Goal: Transaction & Acquisition: Purchase product/service

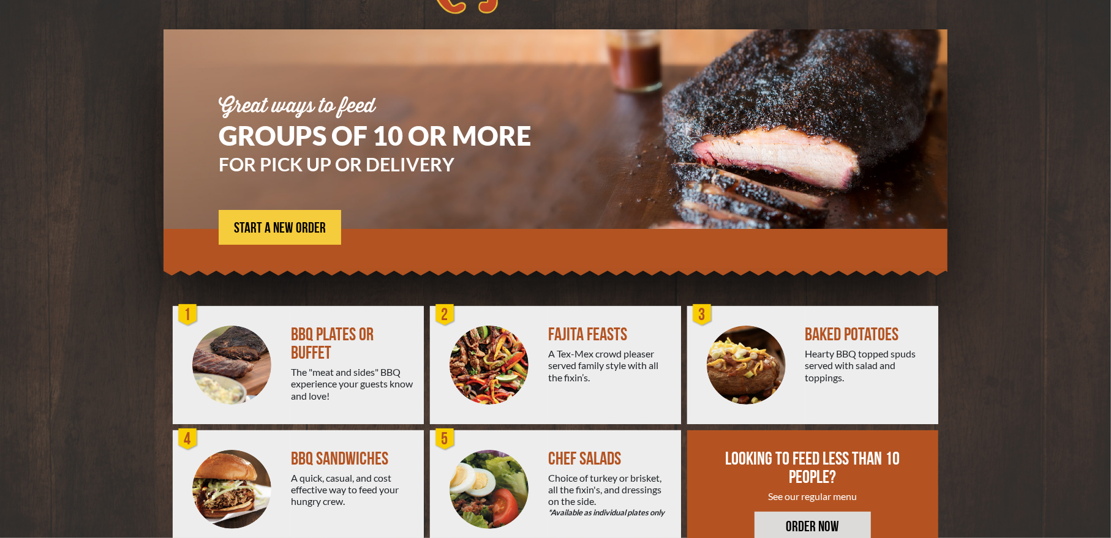
scroll to position [107, 0]
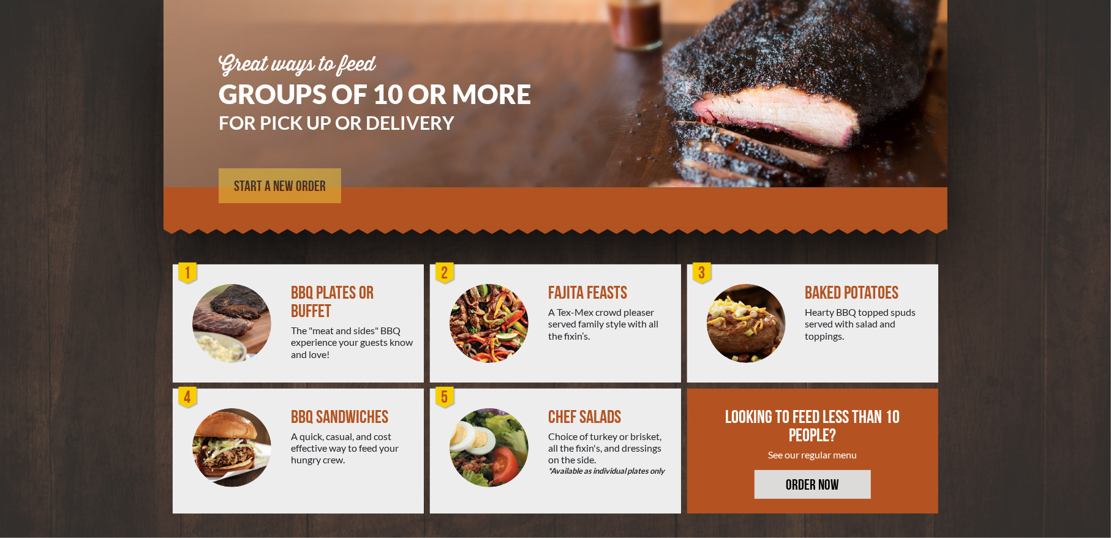
click at [285, 184] on span "START A NEW ORDER" at bounding box center [280, 186] width 92 height 15
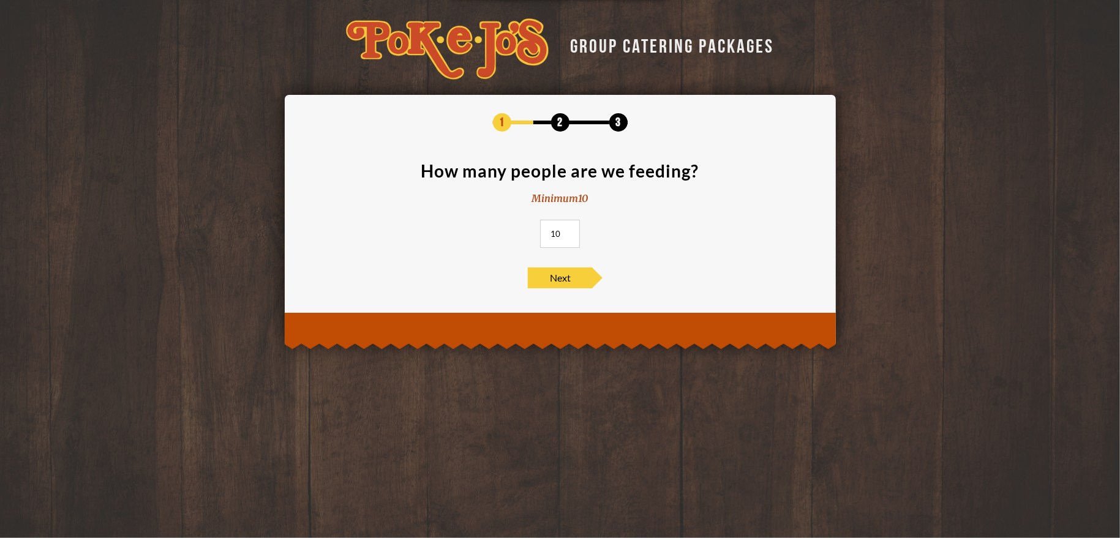
drag, startPoint x: 561, startPoint y: 233, endPoint x: 548, endPoint y: 233, distance: 12.9
click at [548, 233] on input "10" at bounding box center [560, 234] width 40 height 28
type input "37"
click at [564, 279] on span "Next" at bounding box center [560, 278] width 64 height 21
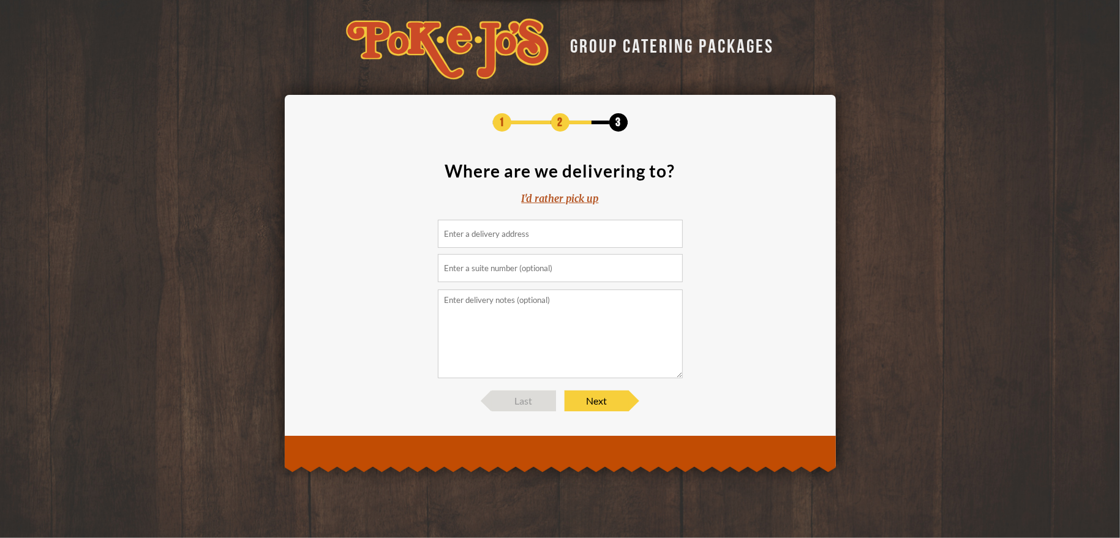
click at [533, 238] on input at bounding box center [560, 234] width 245 height 28
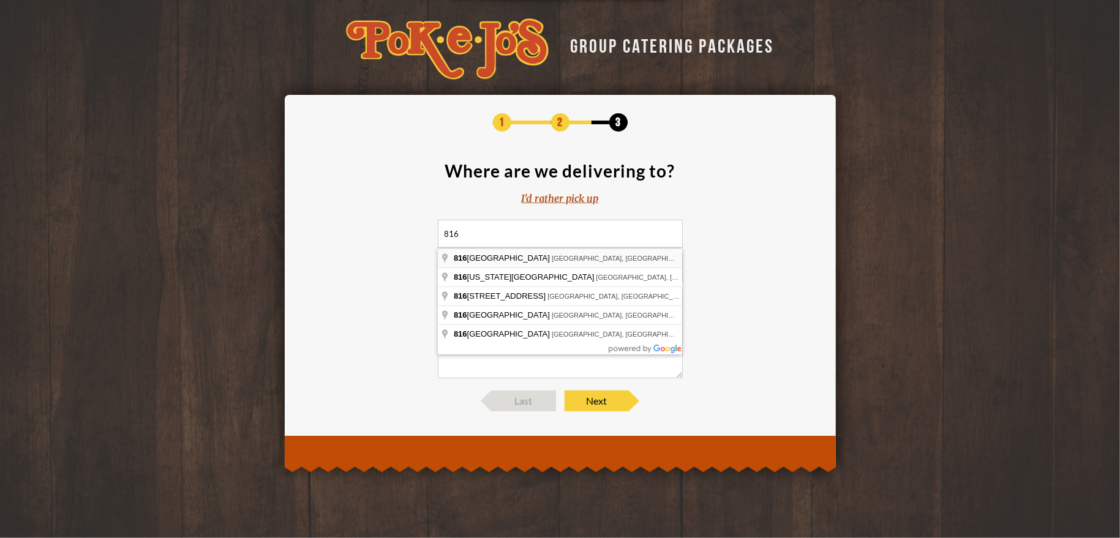
type input "816 Congress Avenue, Austin, TX, USA"
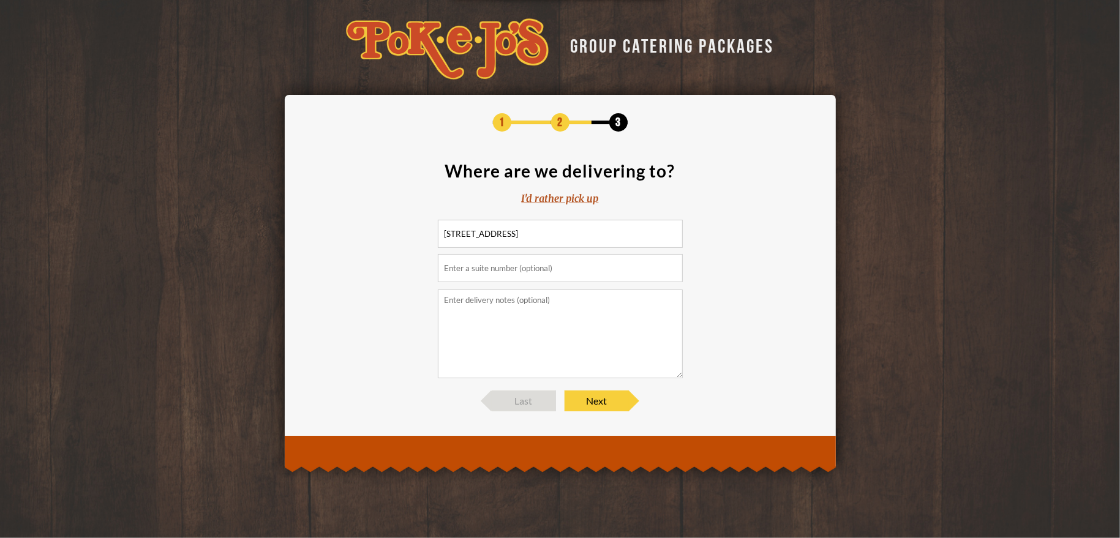
click at [509, 272] on input "text" at bounding box center [560, 268] width 245 height 28
type input "1900, 19th floor"
click at [592, 403] on span "Next" at bounding box center [596, 401] width 64 height 21
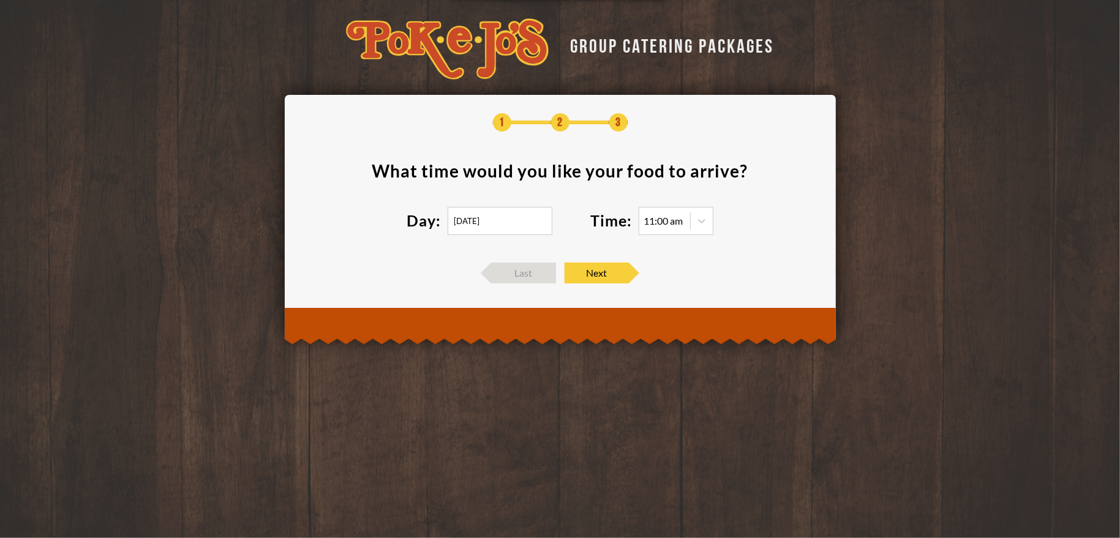
drag, startPoint x: 781, startPoint y: 409, endPoint x: 770, endPoint y: 396, distance: 16.9
click at [781, 409] on div "GROUP CATERING PACKAGES 1 2 3 What time would you like your food to arrive ? Da…" at bounding box center [560, 269] width 1120 height 538
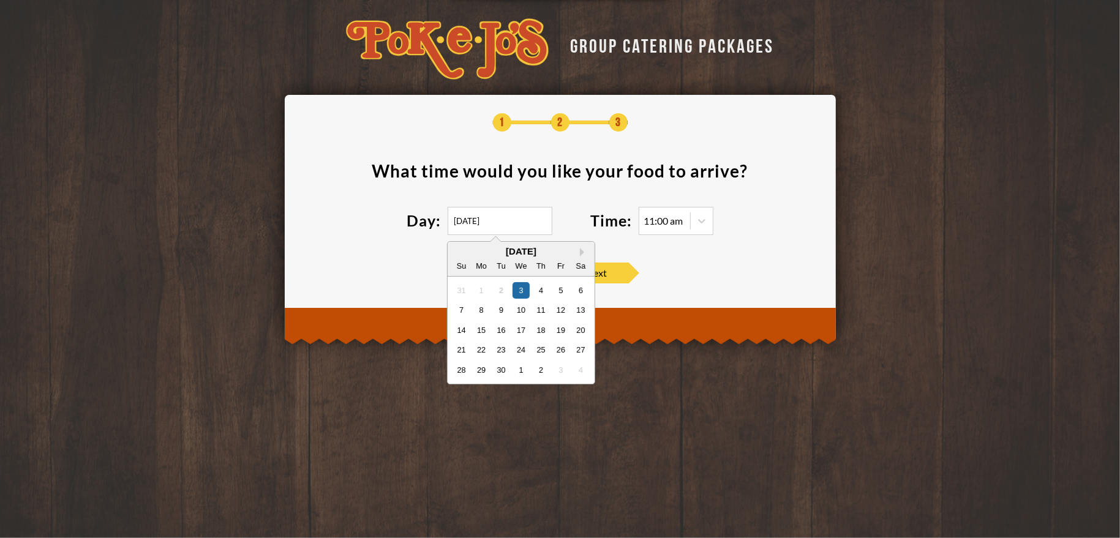
click at [509, 218] on input "09/03/2025" at bounding box center [500, 221] width 105 height 28
click at [540, 309] on div "11" at bounding box center [540, 310] width 17 height 17
type input "09/11/2025"
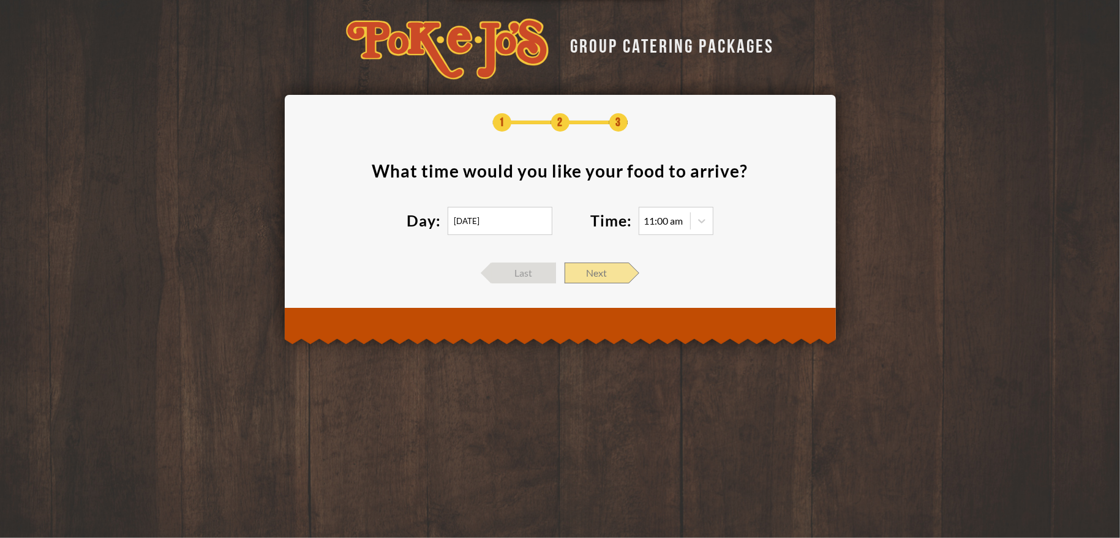
click at [592, 272] on span "Next" at bounding box center [596, 273] width 64 height 21
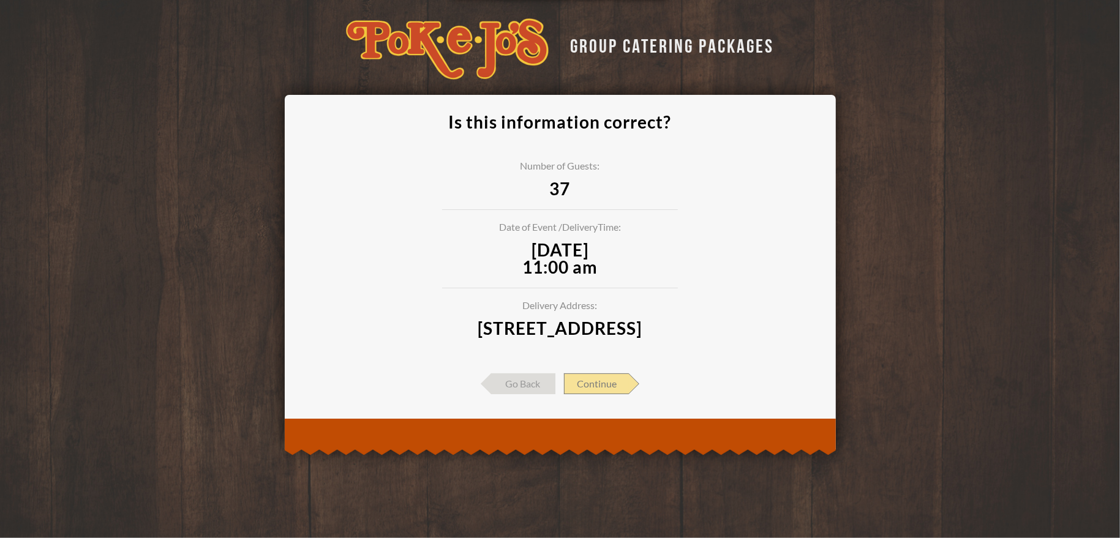
click at [594, 394] on span "Continue" at bounding box center [596, 383] width 65 height 21
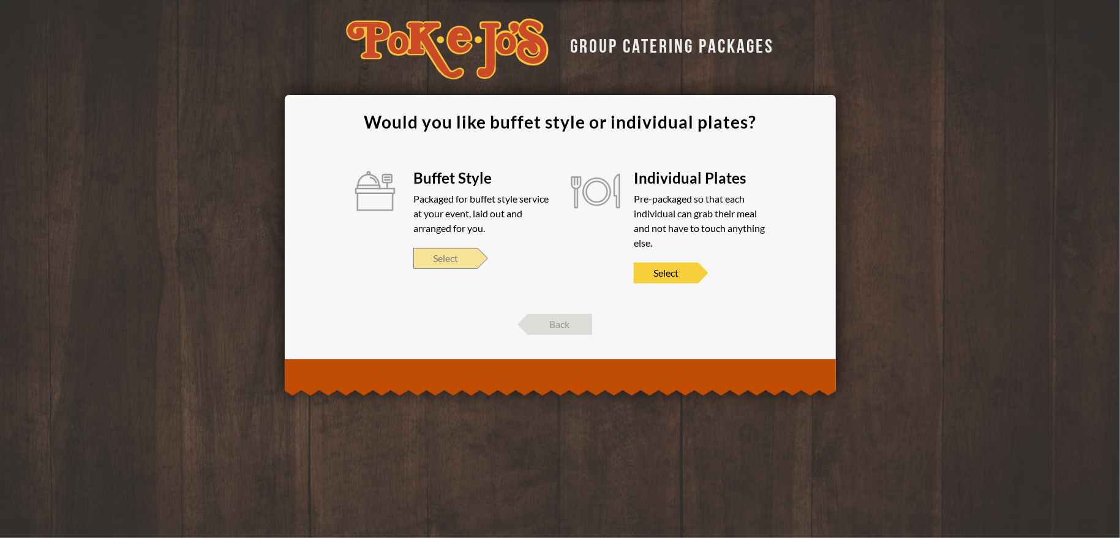
click at [436, 255] on span "Select" at bounding box center [445, 258] width 64 height 21
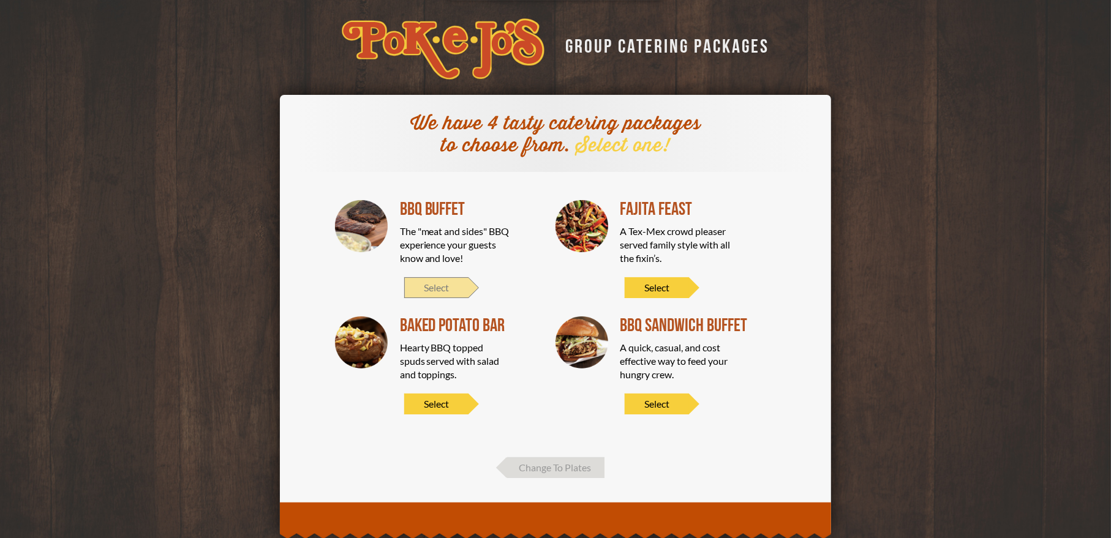
click at [451, 288] on span "Select" at bounding box center [436, 287] width 64 height 21
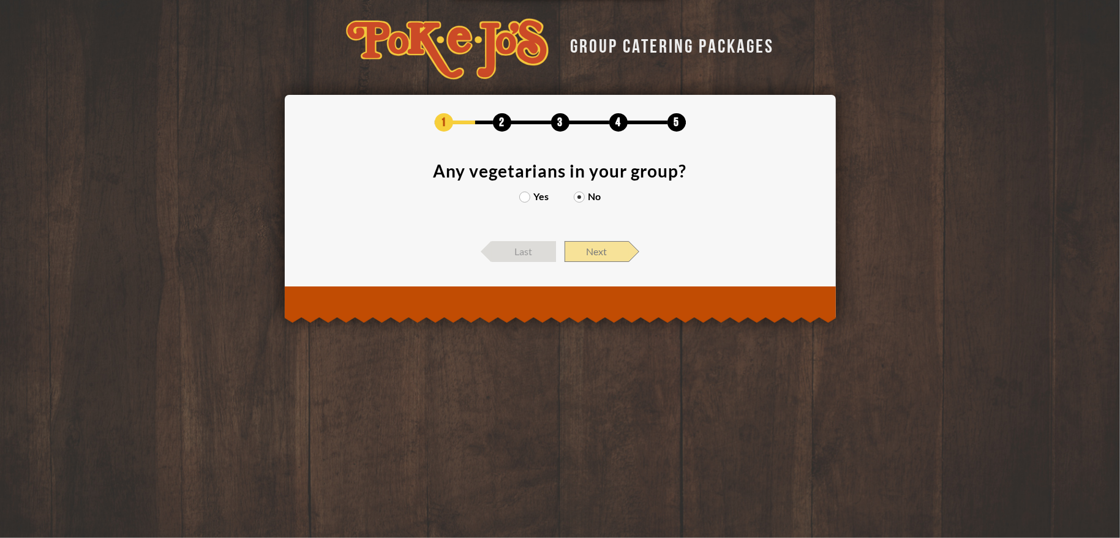
click at [588, 252] on span "Next" at bounding box center [596, 251] width 64 height 21
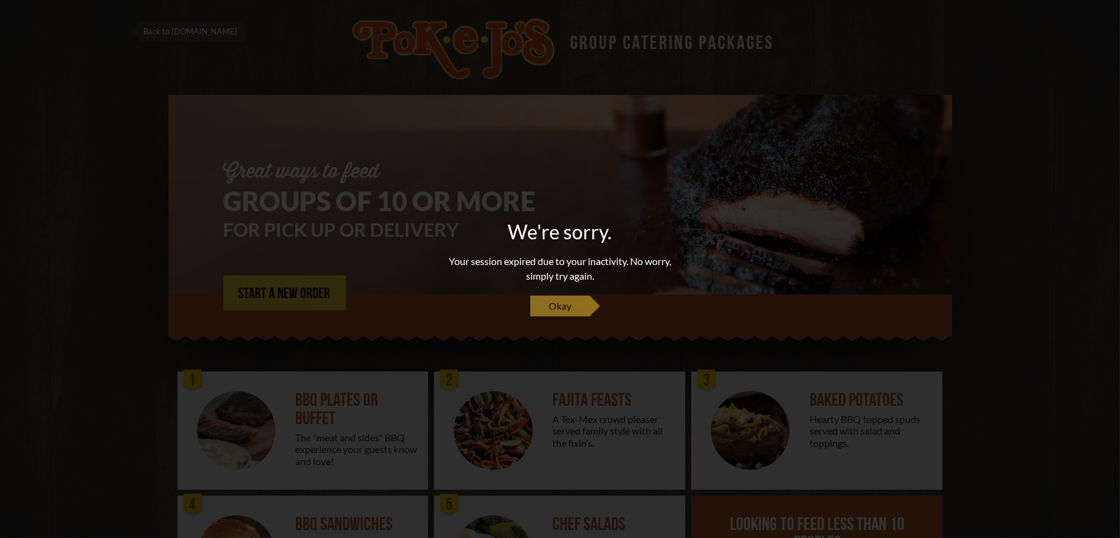
click at [572, 306] on link "Okay" at bounding box center [559, 306] width 59 height 21
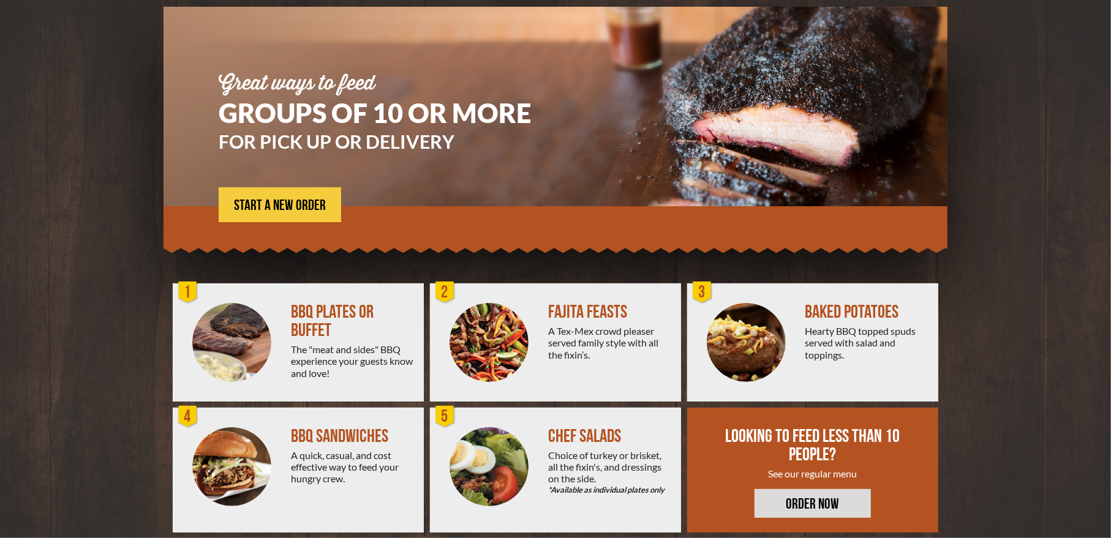
scroll to position [107, 0]
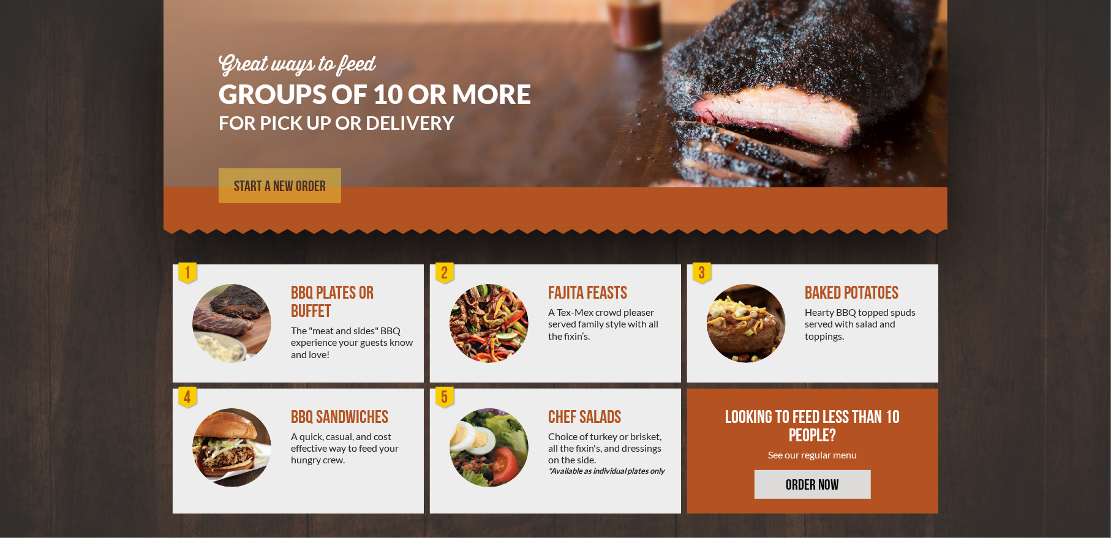
click at [302, 179] on span "START A NEW ORDER" at bounding box center [280, 186] width 92 height 15
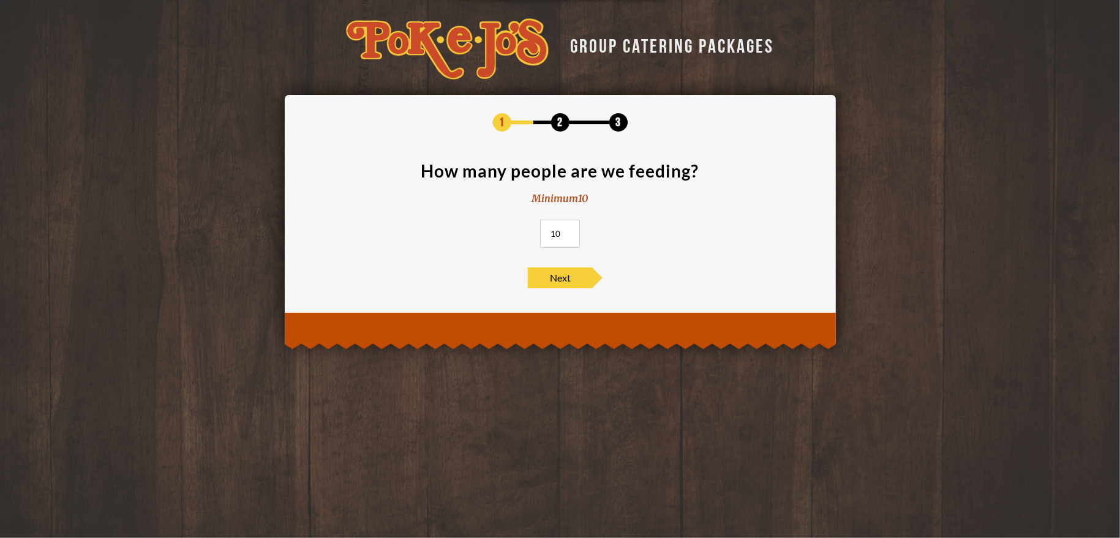
drag, startPoint x: 560, startPoint y: 231, endPoint x: 524, endPoint y: 230, distance: 36.1
click at [524, 230] on section "How many people are we feeding? Minimum 10 10" at bounding box center [560, 208] width 514 height 93
type input "37"
click at [567, 274] on span "Next" at bounding box center [560, 278] width 64 height 21
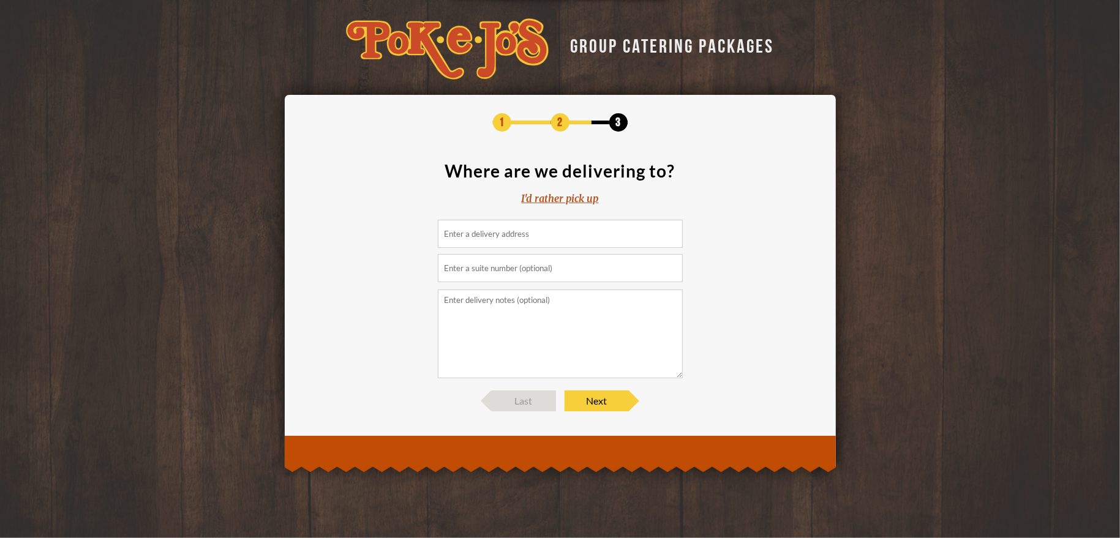
click at [516, 236] on input at bounding box center [560, 234] width 245 height 28
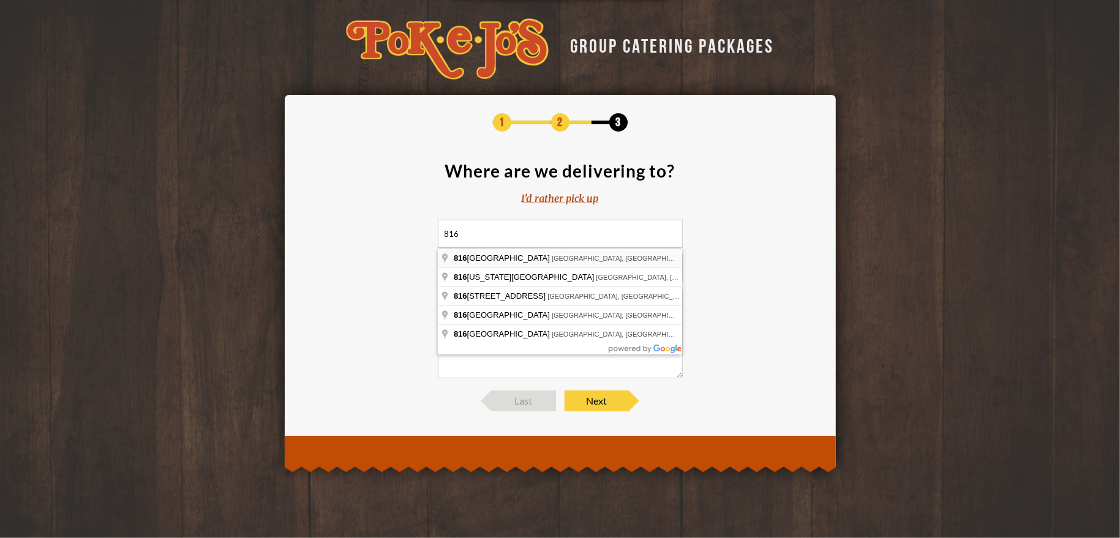
type input "816 Congress Avenue, Austin, TX, USA"
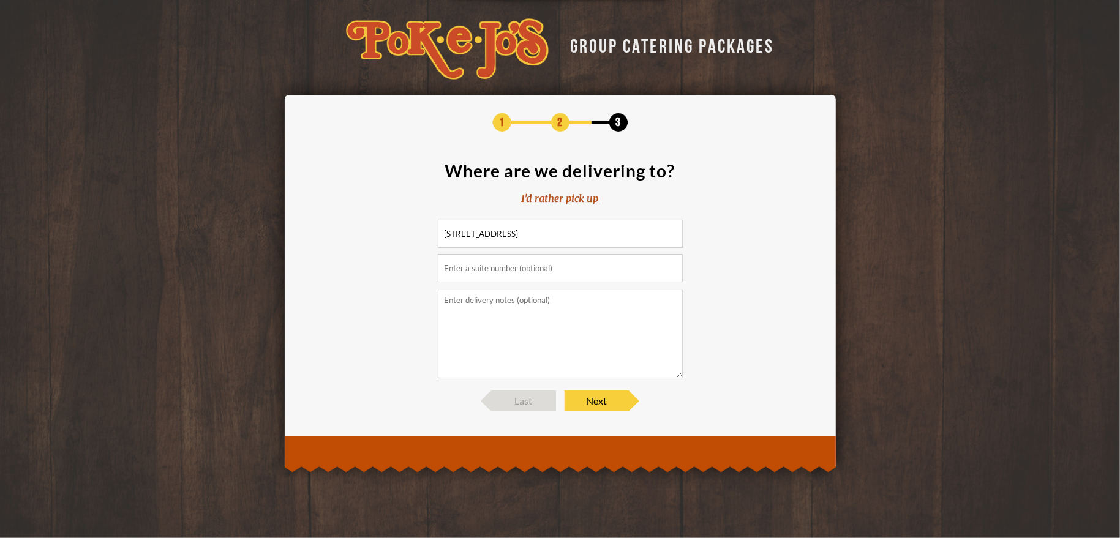
click at [495, 274] on input "text" at bounding box center [560, 268] width 245 height 28
type input "1900, 19th floor"
click at [601, 400] on span "Next" at bounding box center [596, 401] width 64 height 21
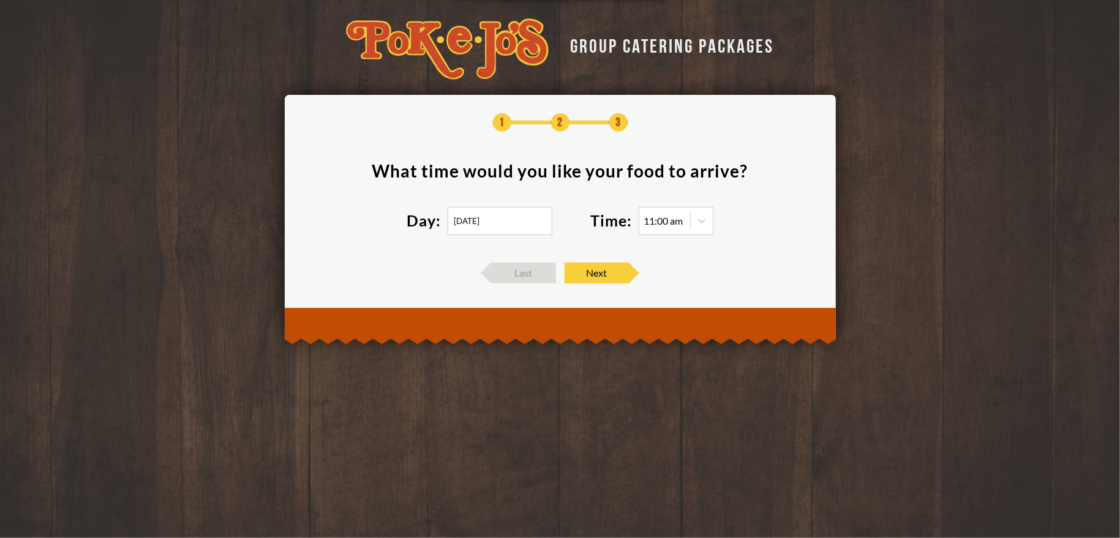
click at [508, 223] on input "09/03/2025" at bounding box center [500, 221] width 105 height 28
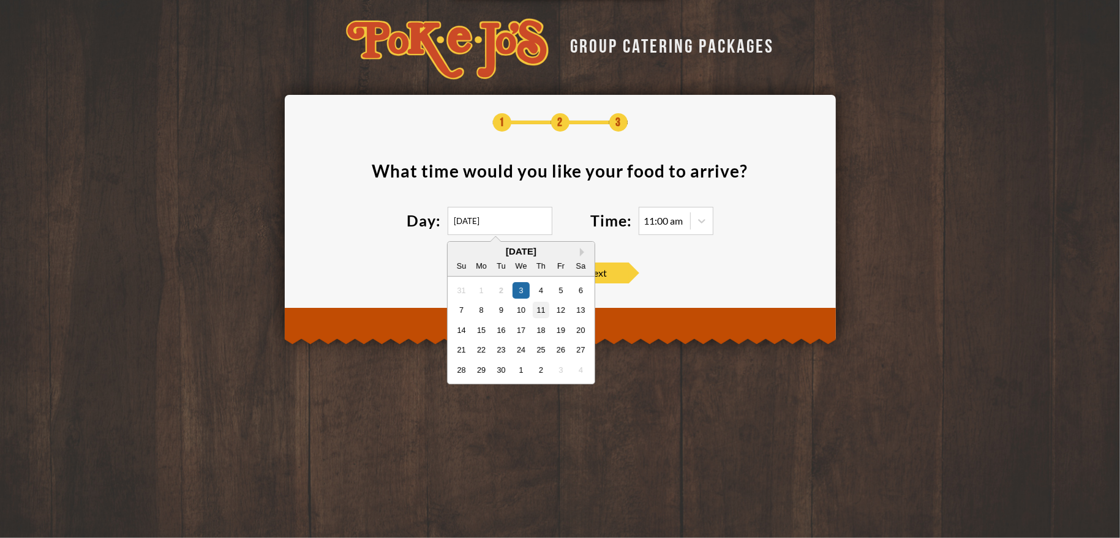
click at [534, 310] on div "11" at bounding box center [540, 310] width 17 height 17
type input "09/11/2025"
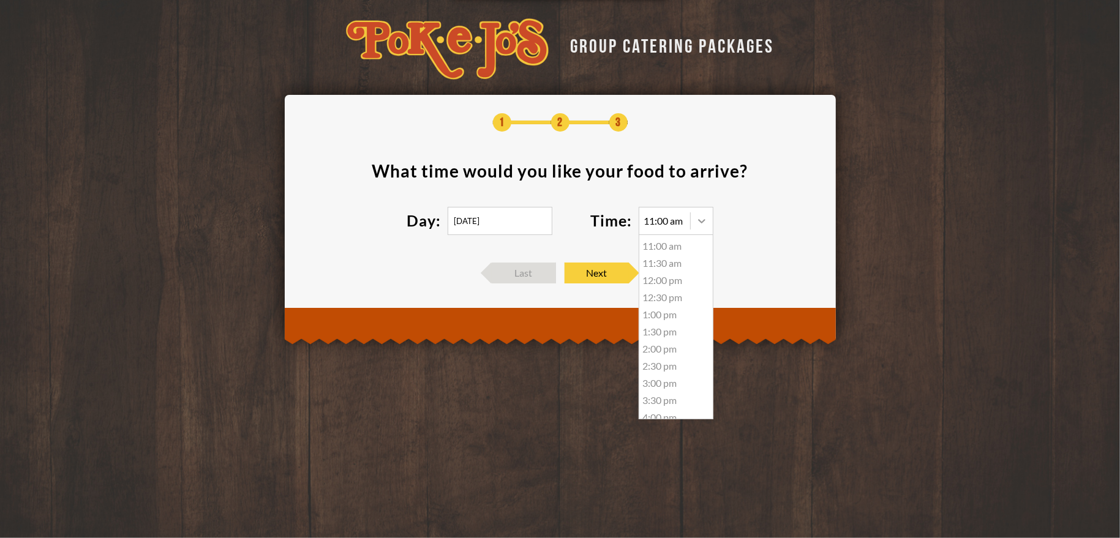
click at [707, 223] on icon at bounding box center [701, 221] width 12 height 12
click at [586, 271] on span "Next" at bounding box center [596, 273] width 64 height 21
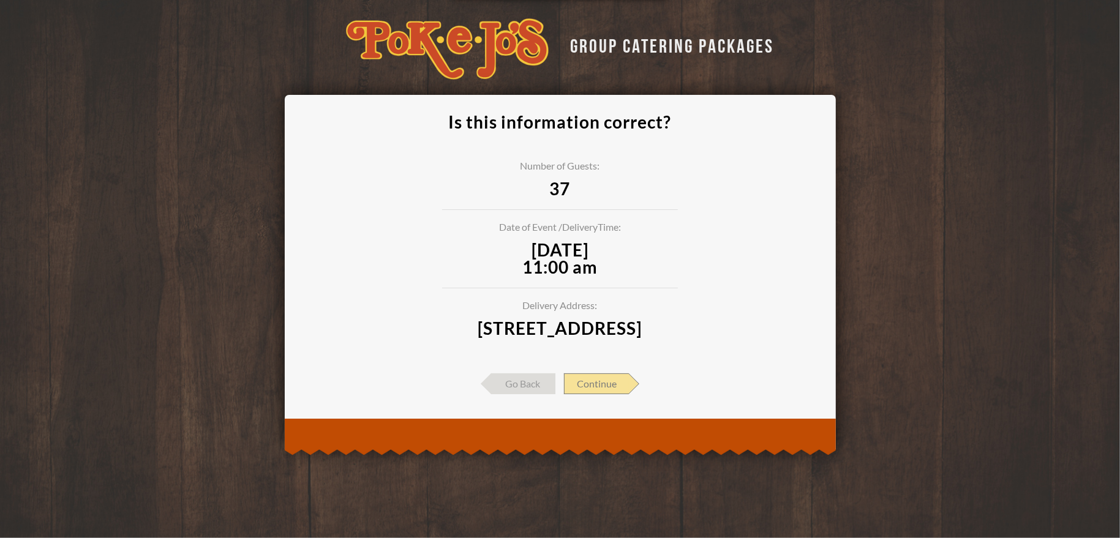
click at [610, 394] on span "Continue" at bounding box center [596, 383] width 65 height 21
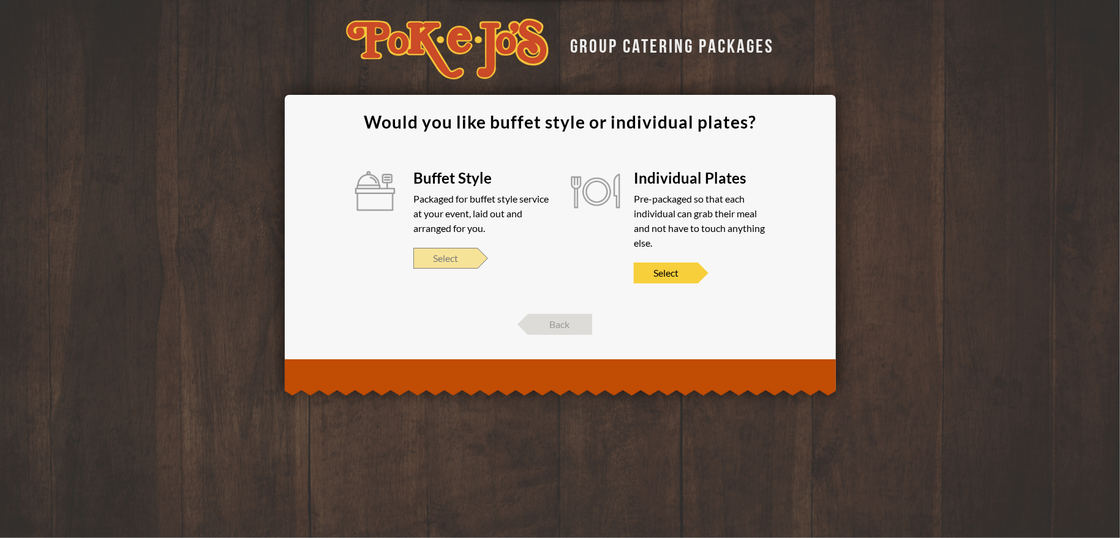
click at [470, 259] on span "Select" at bounding box center [445, 258] width 64 height 21
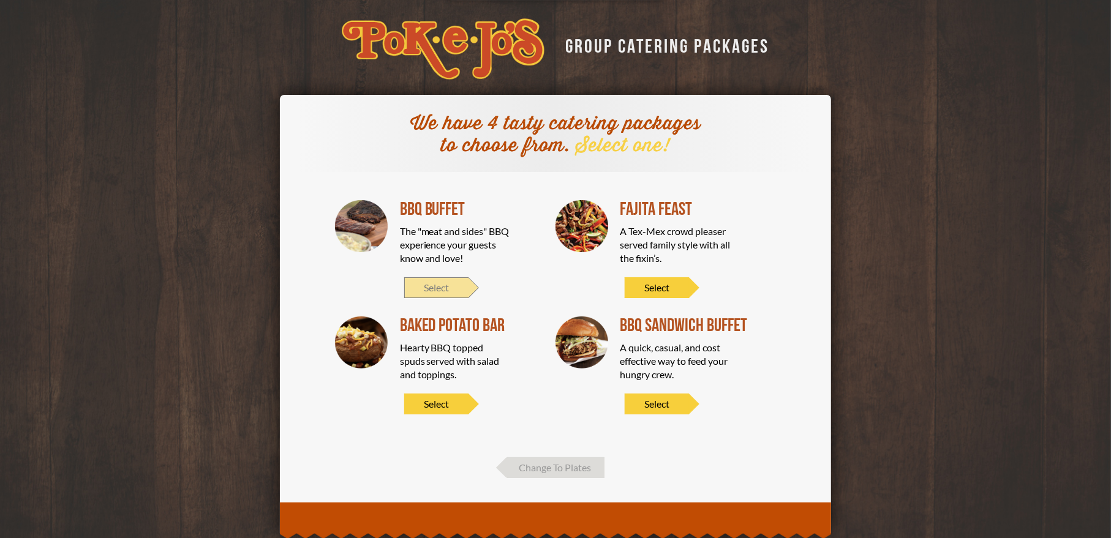
click at [454, 291] on span "Select" at bounding box center [436, 287] width 64 height 21
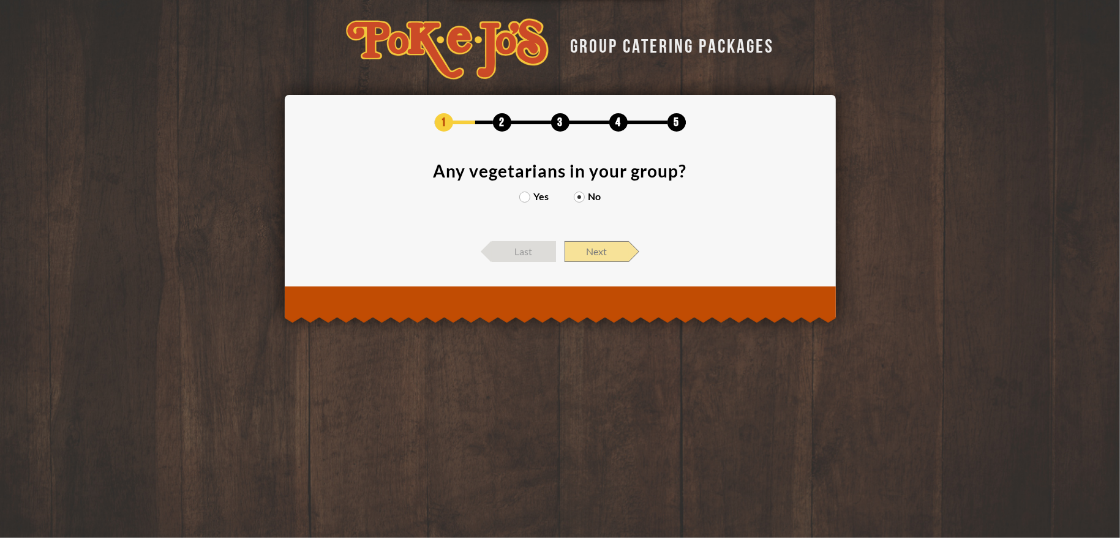
click at [598, 252] on span "Next" at bounding box center [596, 251] width 64 height 21
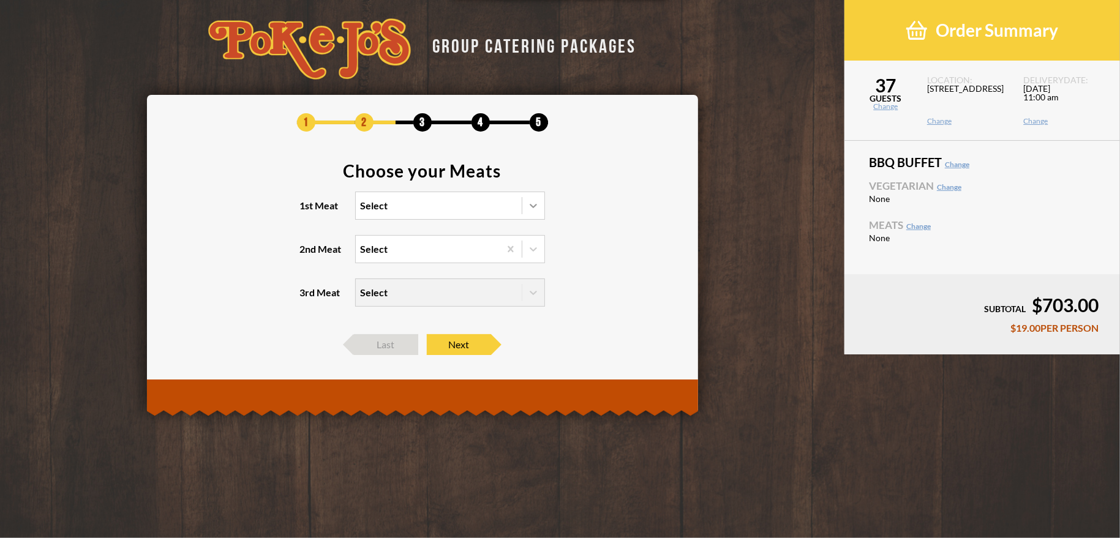
click at [535, 202] on icon at bounding box center [533, 206] width 12 height 12
click at [307, 211] on input "1st Meat Select" at bounding box center [307, 211] width 0 height 0
click at [383, 318] on div "Chicken" at bounding box center [450, 316] width 189 height 17
click at [307, 211] on input "1st Meat option Chicken focused, 6 of 6. 6 results available. Use Up and Down t…" at bounding box center [307, 211] width 0 height 0
click at [537, 246] on icon at bounding box center [533, 249] width 12 height 12
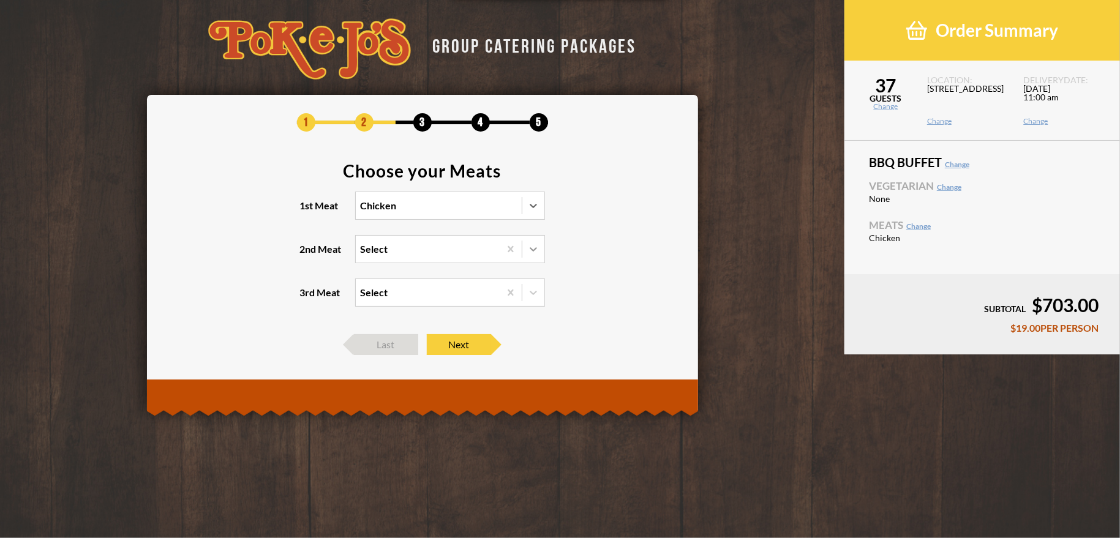
click at [307, 255] on input "2nd Meat Select" at bounding box center [307, 255] width 0 height 0
click at [378, 273] on div "Brisket" at bounding box center [450, 274] width 189 height 17
click at [307, 255] on input "2nd Meat option Brisket focused, 1 of 5. 5 results available. Use Up and Down t…" at bounding box center [307, 255] width 0 height 0
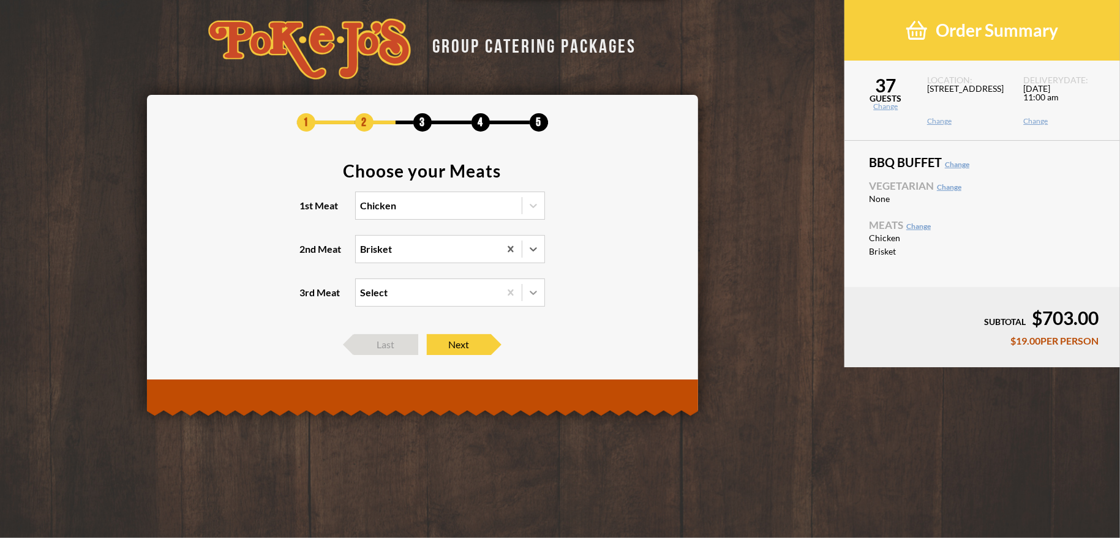
click at [530, 290] on icon at bounding box center [533, 293] width 12 height 12
click at [307, 298] on input "3rd Meat Select" at bounding box center [307, 298] width 0 height 0
click at [534, 290] on icon at bounding box center [533, 293] width 12 height 12
click at [307, 298] on input "3rd Meat option Pork Ribs focused, 1 of 4. 4 results available. Use Up and Down…" at bounding box center [307, 298] width 0 height 0
click at [511, 290] on icon at bounding box center [510, 293] width 12 height 12
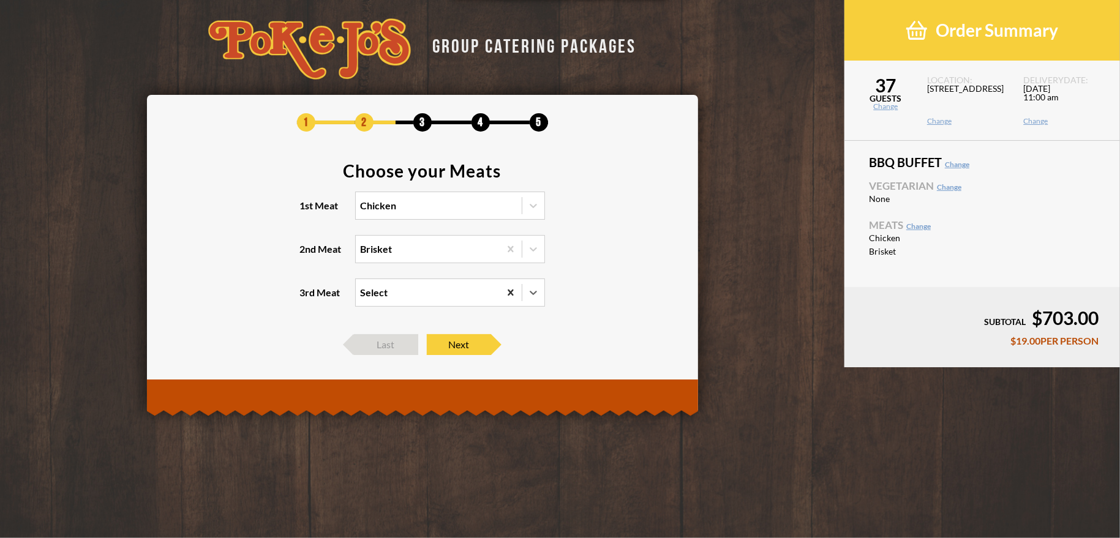
click at [307, 298] on input "3rd Meat 0 results available. Select is focused , press Down to open the menu, …" at bounding box center [307, 298] width 0 height 0
click at [529, 251] on icon at bounding box center [533, 249] width 12 height 12
click at [307, 255] on input "2nd Meat option Brisket, selected. option Brisket focused, 1 of 5. 5 results av…" at bounding box center [307, 255] width 0 height 0
click at [530, 251] on icon at bounding box center [533, 249] width 12 height 12
click at [307, 255] on input "2nd Meat option Brisket, selected. option Brisket focused, 1 of 5. 5 results av…" at bounding box center [307, 255] width 0 height 0
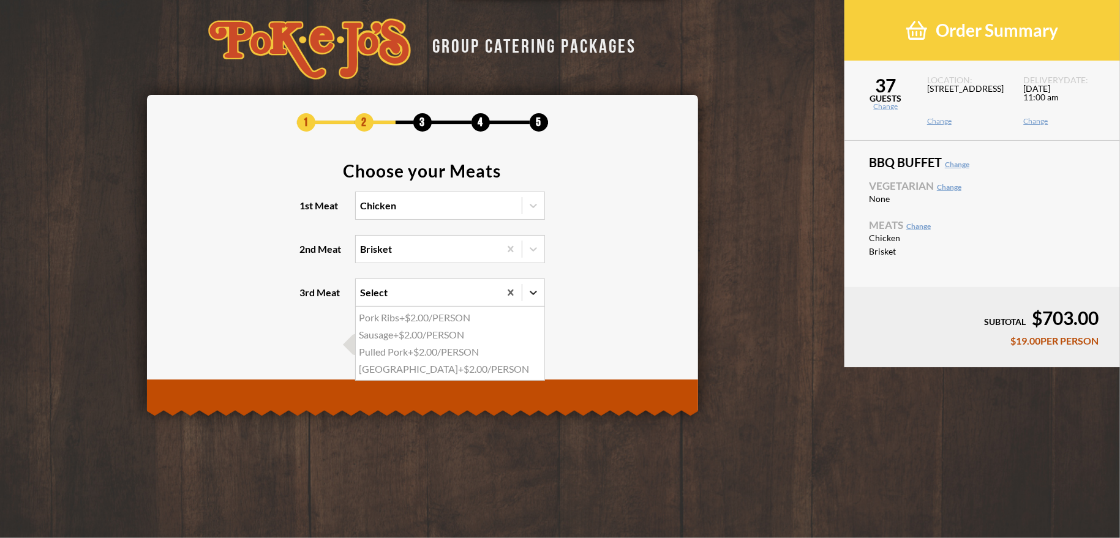
click at [532, 291] on icon at bounding box center [533, 293] width 12 height 12
click at [307, 298] on input "3rd Meat option Pork Ribs focused, 1 of 4. 4 results available. Use Up and Down…" at bounding box center [307, 298] width 0 height 0
click at [449, 351] on div "Pulled Pork +$2.00/PERSON" at bounding box center [450, 351] width 189 height 17
click at [307, 298] on input "3rd Meat option Pulled Pork focused, 3 of 4. 4 results available. Use Up and Do…" at bounding box center [307, 298] width 0 height 0
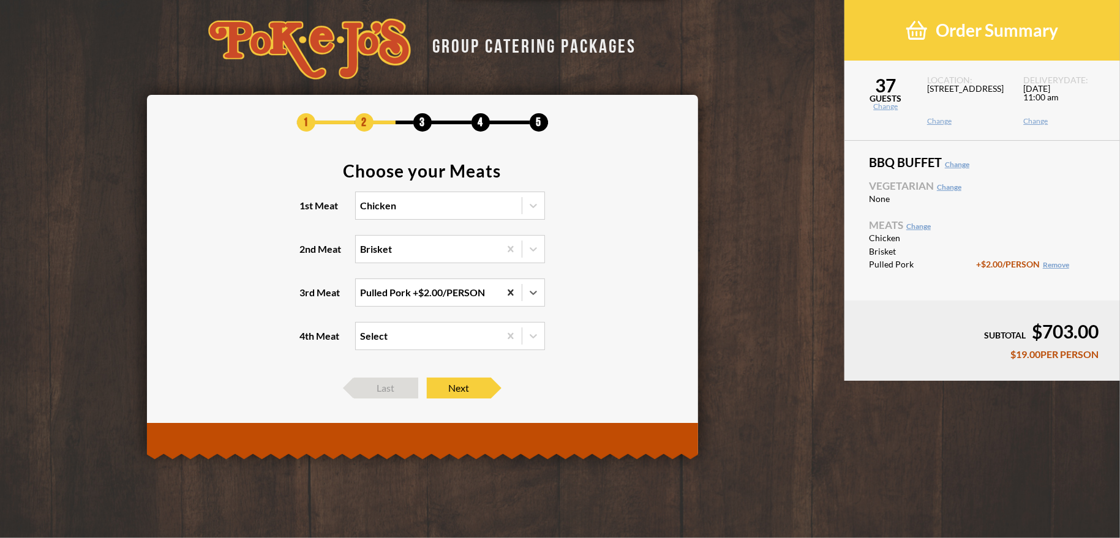
click at [510, 293] on icon at bounding box center [511, 292] width 6 height 6
click at [307, 298] on input "3rd Meat option Pulled Pork, selected. 0 results available. Select is focused ,…" at bounding box center [307, 298] width 0 height 0
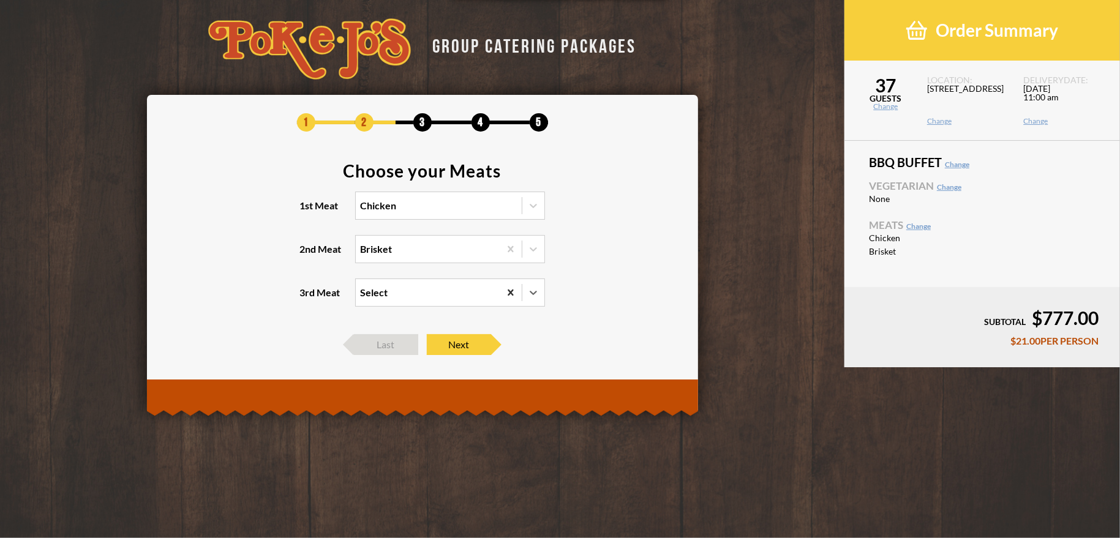
click at [511, 293] on icon at bounding box center [511, 292] width 6 height 6
click at [307, 298] on input "3rd Meat option Pulled Pork, selected. 0 results available. Select is focused ,…" at bounding box center [307, 298] width 0 height 0
click at [511, 294] on icon at bounding box center [510, 293] width 12 height 12
click at [307, 298] on input "3rd Meat Select" at bounding box center [307, 298] width 0 height 0
click at [472, 342] on span "Next" at bounding box center [459, 344] width 64 height 21
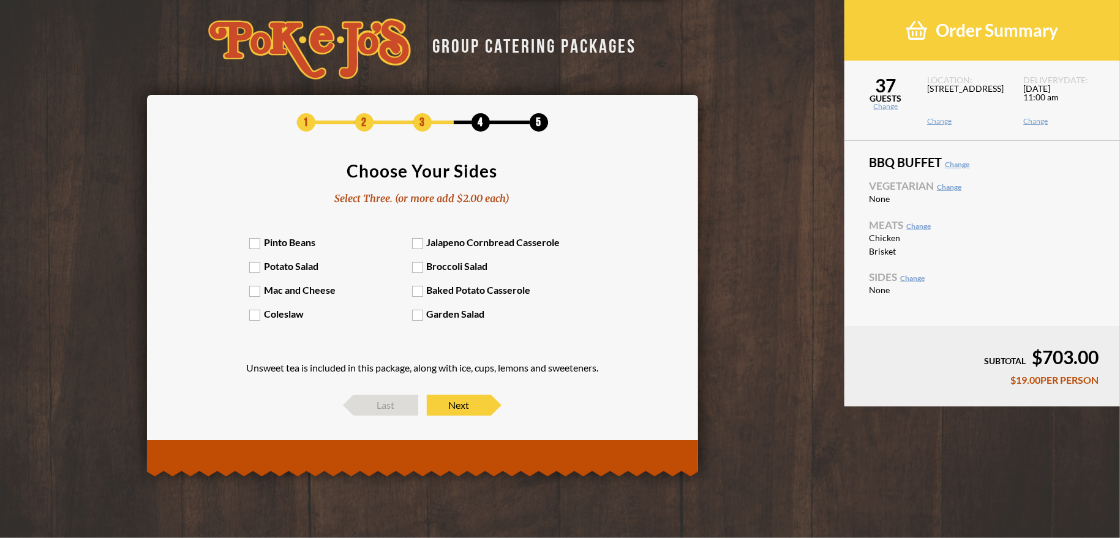
click at [416, 292] on label "Baked Potato Casserole" at bounding box center [493, 290] width 163 height 12
click at [0, 0] on input "Baked Potato Casserole" at bounding box center [0, 0] width 0 height 0
click at [254, 318] on label "Coleslaw" at bounding box center [330, 314] width 163 height 12
click at [0, 0] on input "Coleslaw" at bounding box center [0, 0] width 0 height 0
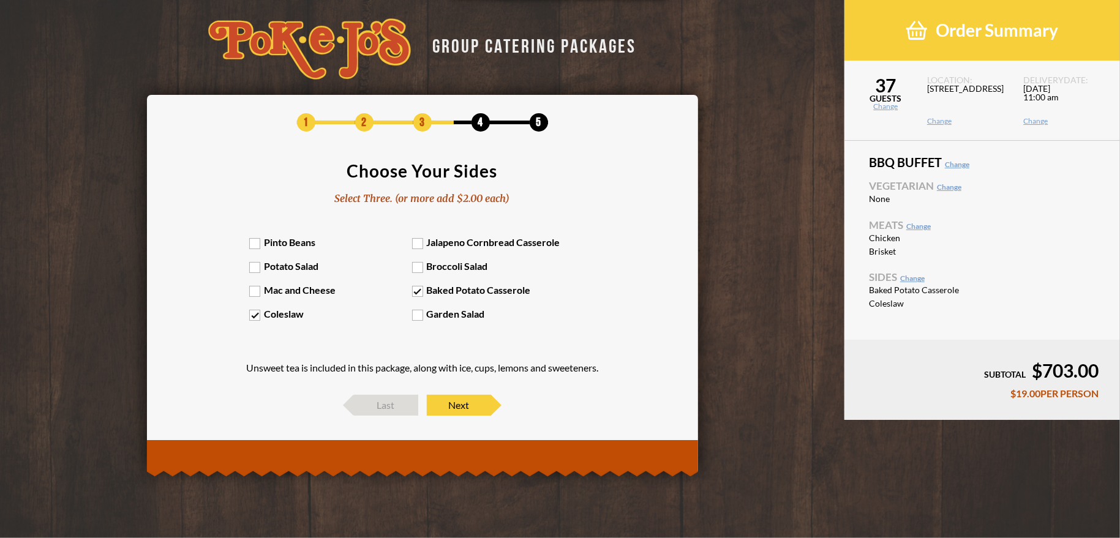
click at [258, 244] on label "Pinto Beans" at bounding box center [330, 242] width 163 height 12
click at [0, 0] on input "Pinto Beans" at bounding box center [0, 0] width 0 height 0
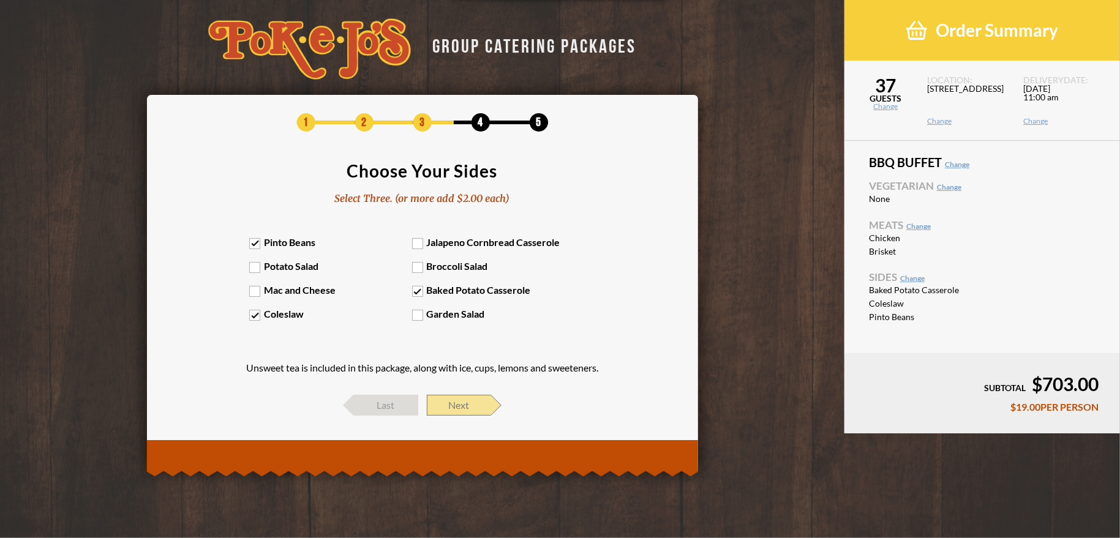
click at [459, 402] on span "Next" at bounding box center [459, 405] width 64 height 21
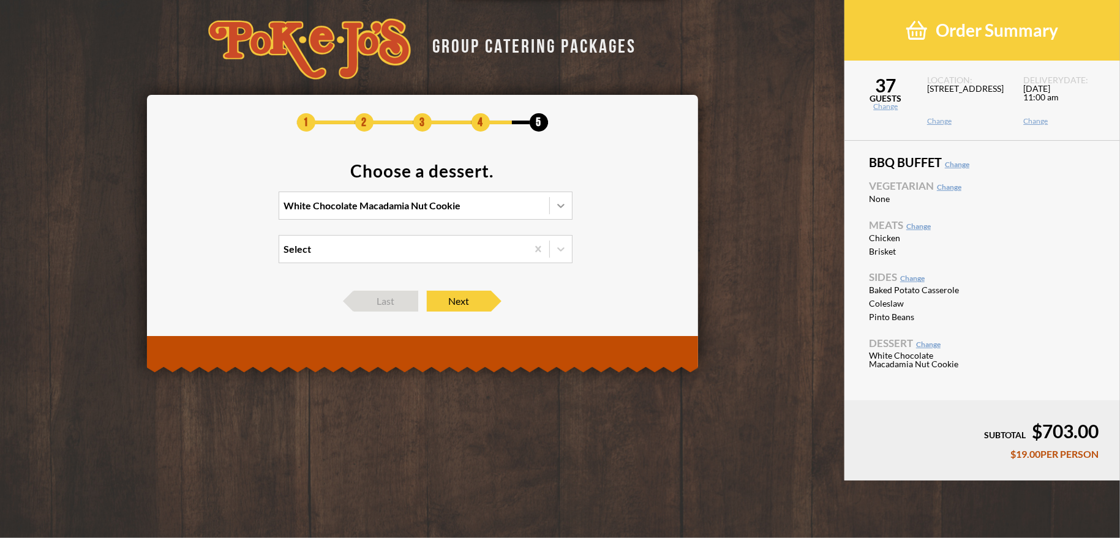
click at [560, 204] on icon at bounding box center [561, 206] width 12 height 12
click at [231, 211] on input "White Chocolate Macadamia Nut Cookie" at bounding box center [231, 211] width 0 height 0
click at [377, 249] on div "Chocolate Chip Cookie" at bounding box center [425, 247] width 293 height 17
click at [231, 211] on input "option Chocolate Chip Cookie focused, 2 of 4. 4 results available. Use Up and D…" at bounding box center [231, 211] width 0 height 0
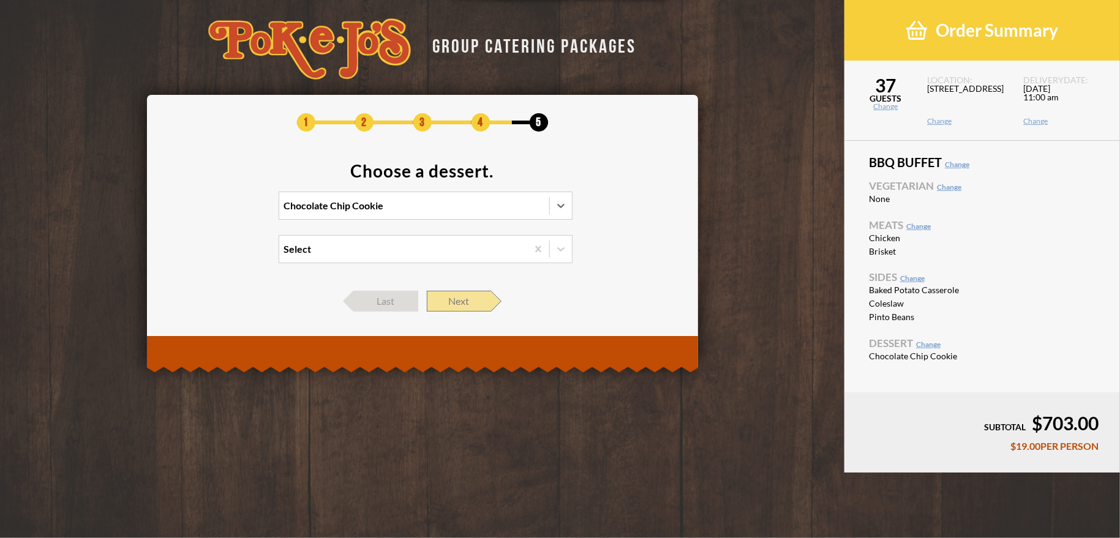
click at [476, 303] on span "Next" at bounding box center [459, 301] width 64 height 21
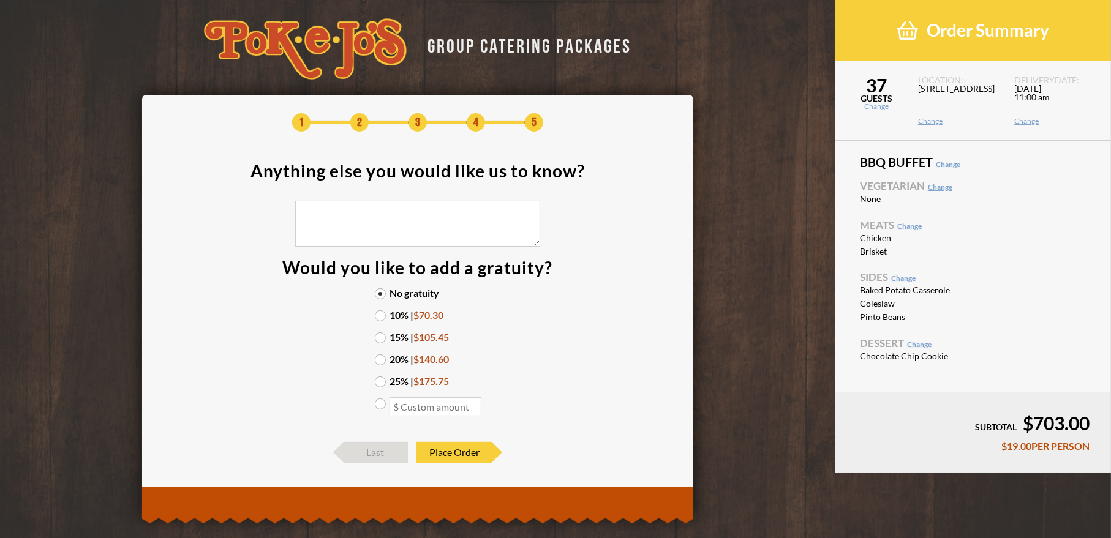
click at [381, 312] on label "10% | $70.30" at bounding box center [418, 315] width 86 height 10
click at [0, 0] on input "10% | $70.30" at bounding box center [0, 0] width 0 height 0
click at [468, 450] on span "Place Order" at bounding box center [453, 452] width 75 height 21
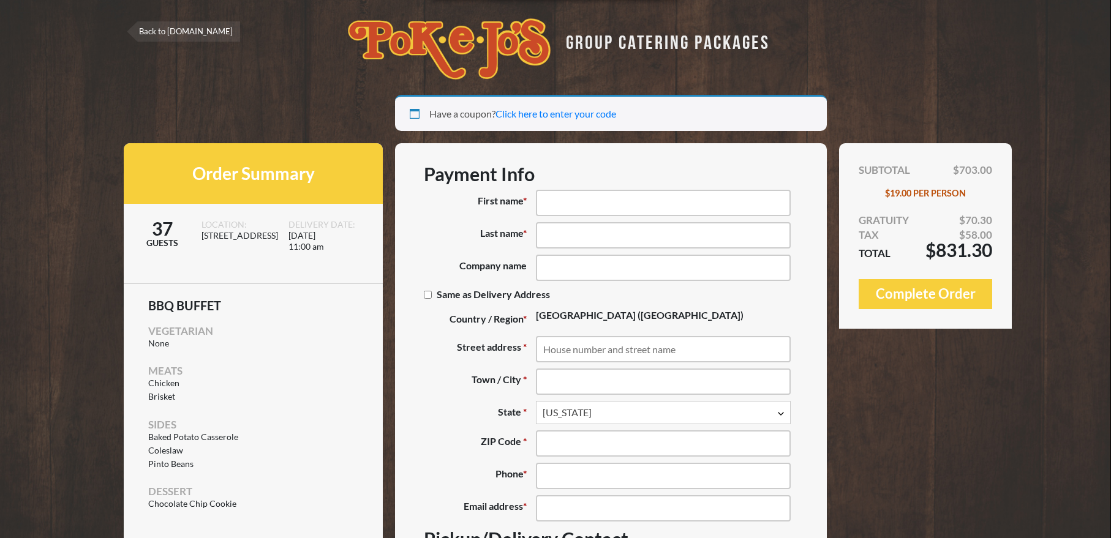
select select "[GEOGRAPHIC_DATA]"
